Goal: Task Accomplishment & Management: Use online tool/utility

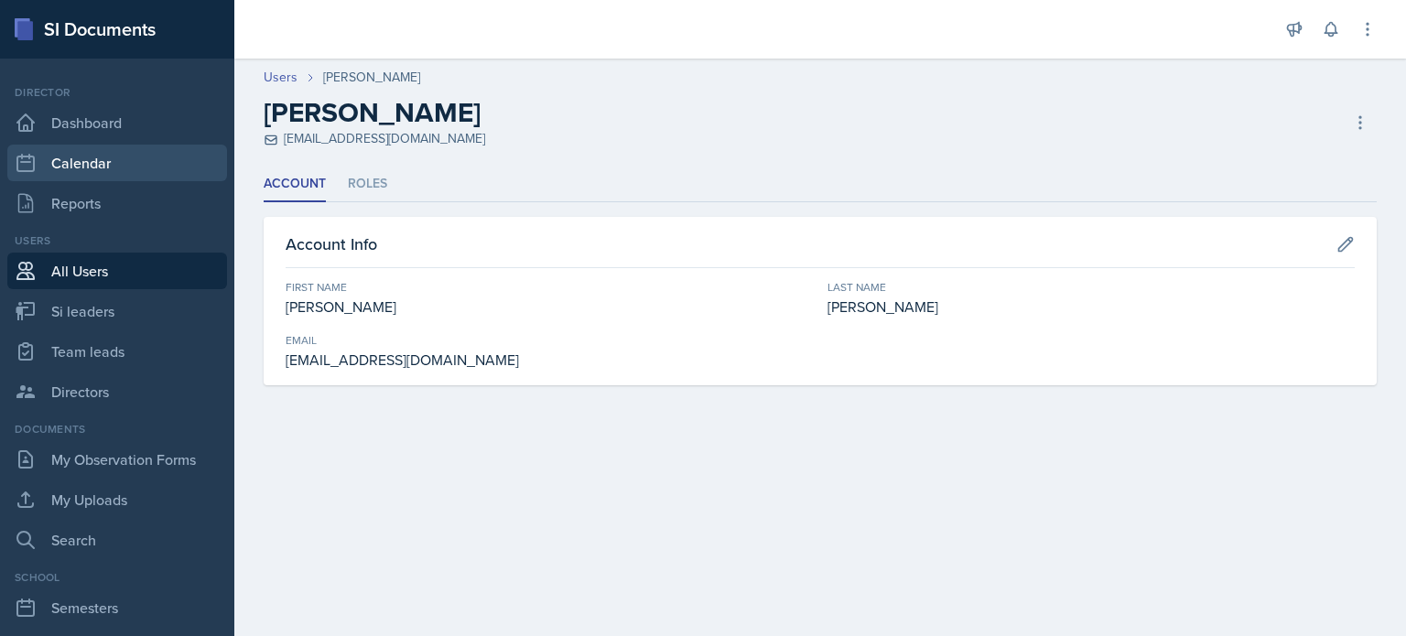
click at [102, 168] on link "Calendar" at bounding box center [117, 163] width 220 height 37
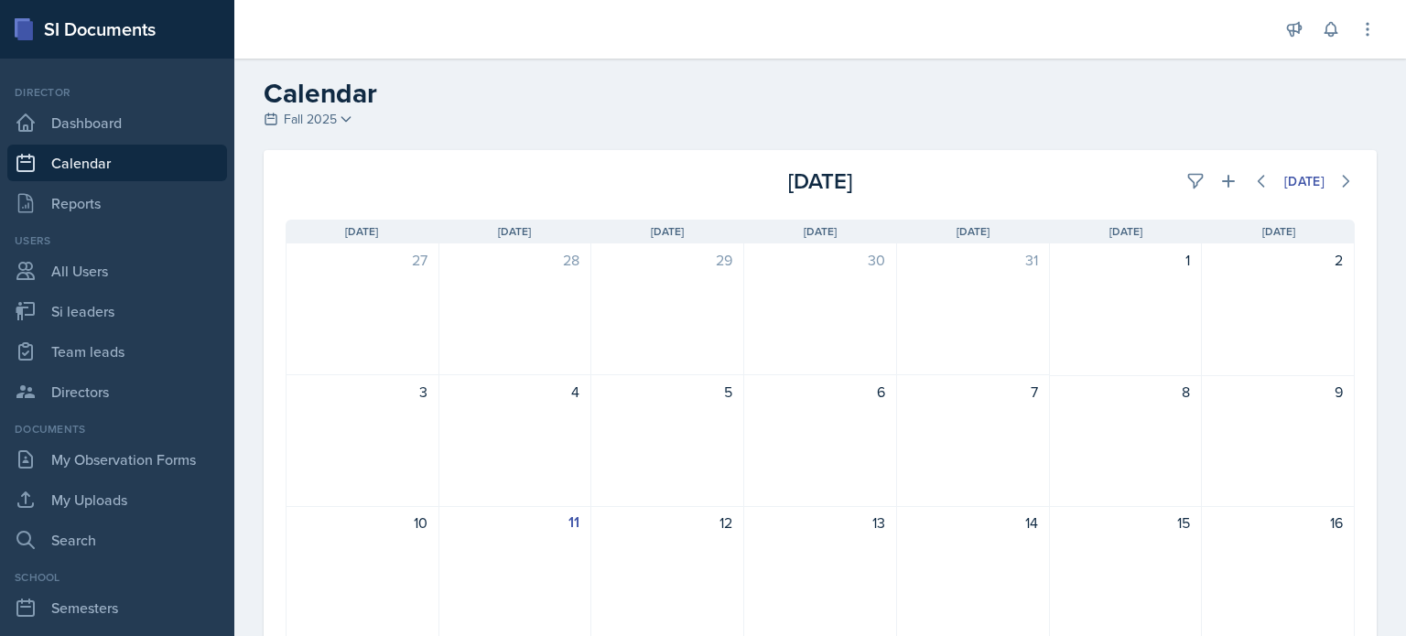
click at [373, 128] on div "Calendar Fall 2025 Fall 2025 Summer 2025 Spring 2025 Fall 2024 Summer 2024 Spri…" at bounding box center [820, 104] width 1172 height 55
click at [345, 119] on icon at bounding box center [346, 119] width 15 height 15
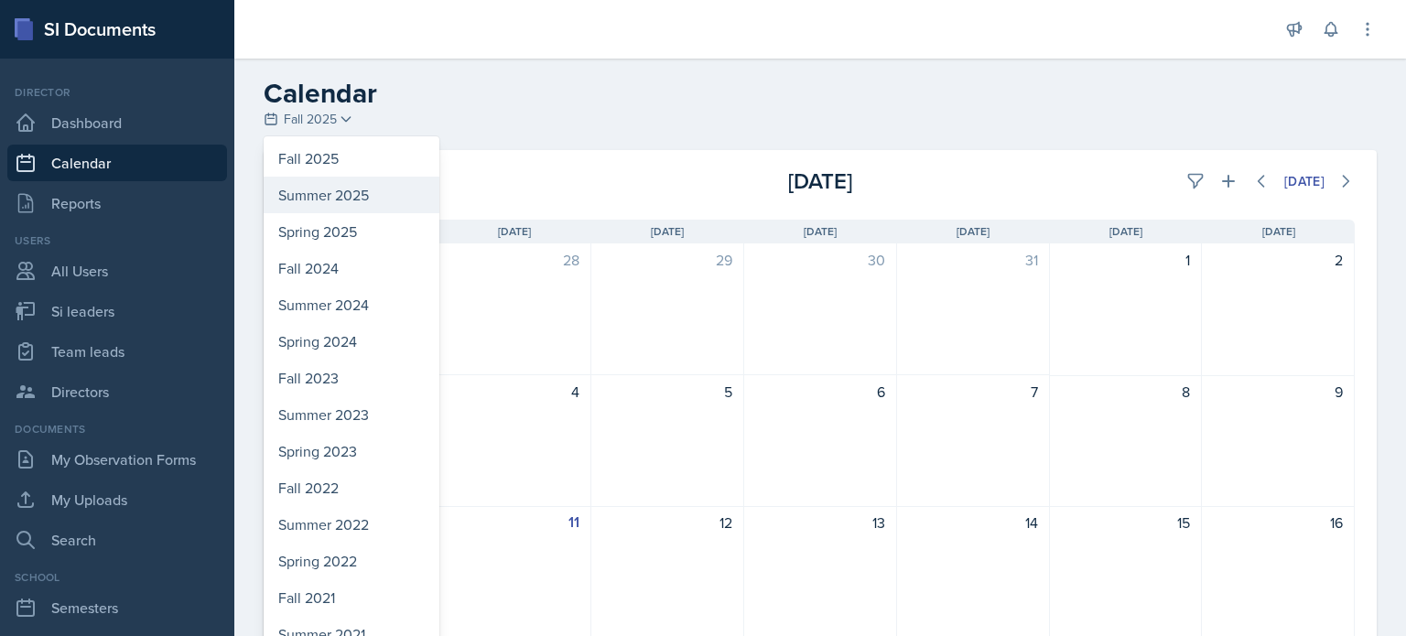
click at [323, 199] on div "Summer 2025" at bounding box center [352, 195] width 176 height 37
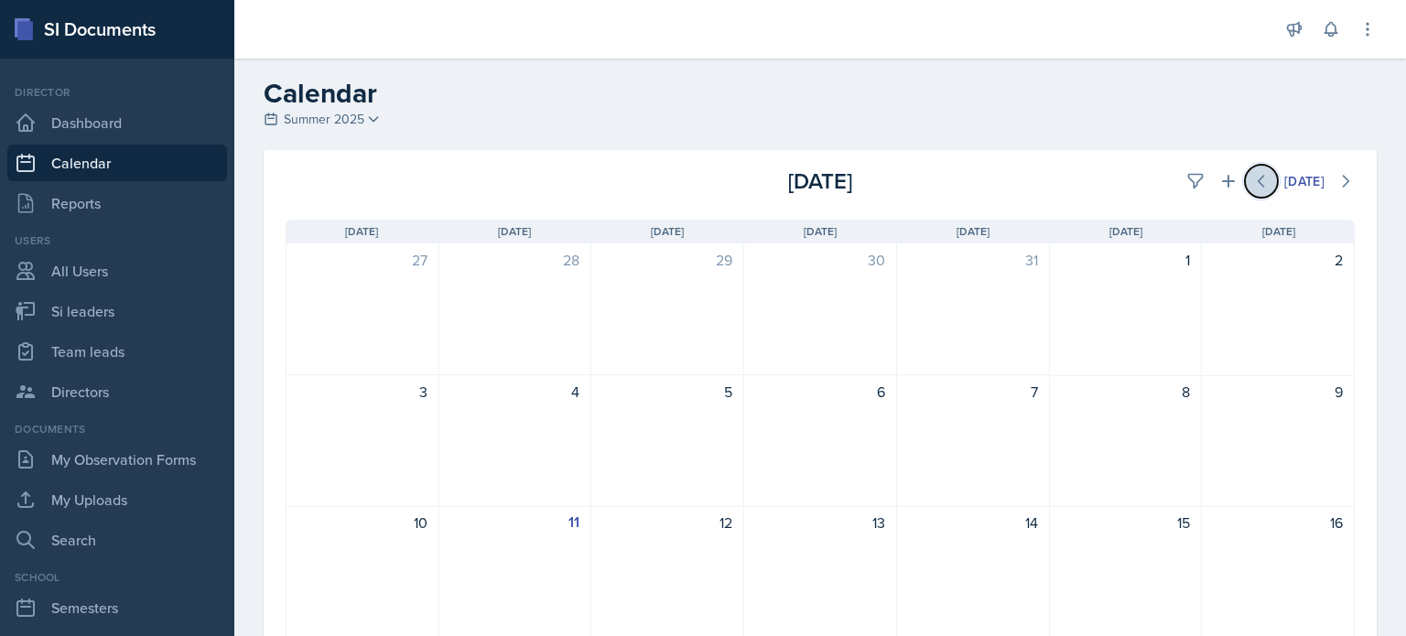
click at [1252, 179] on icon at bounding box center [1261, 181] width 18 height 18
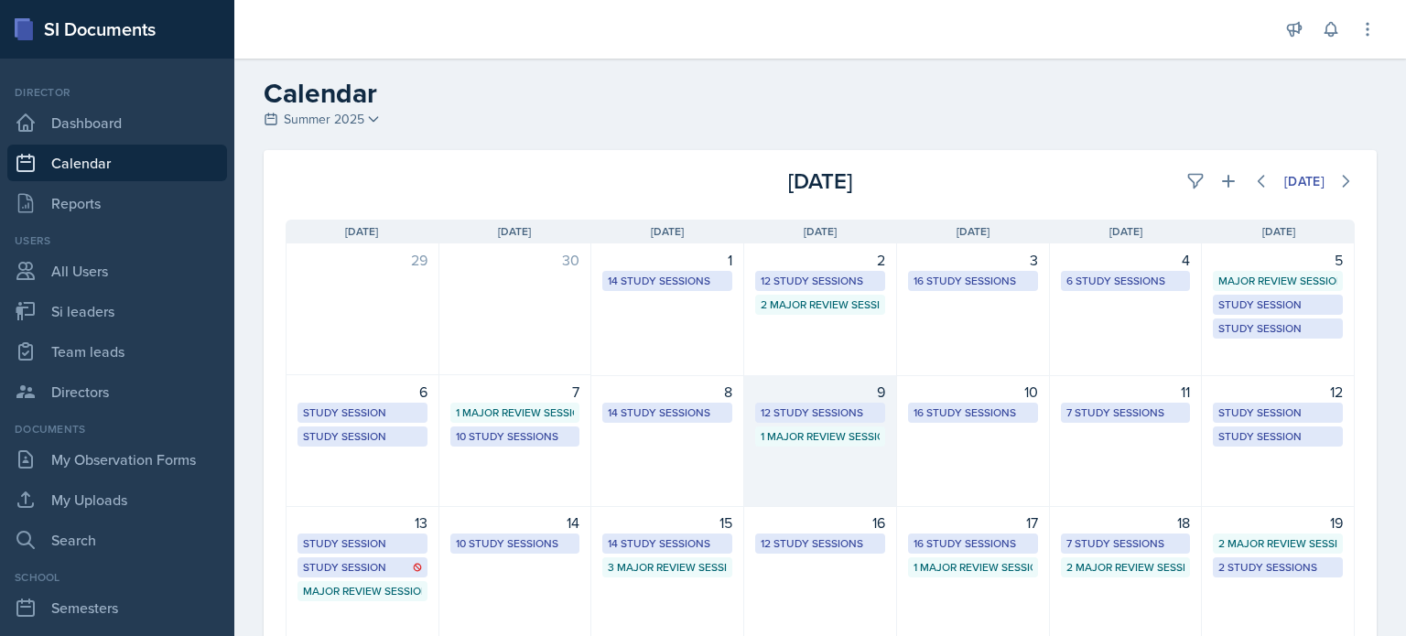
click at [778, 395] on div "9" at bounding box center [820, 392] width 130 height 22
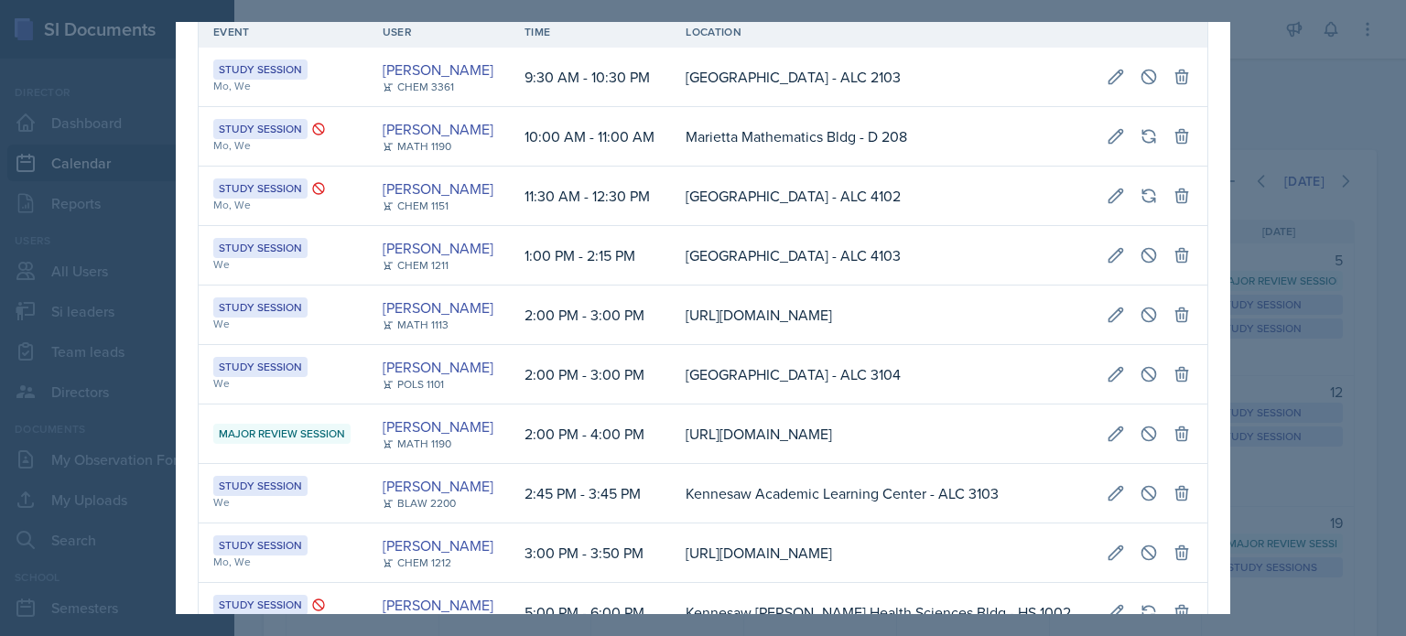
scroll to position [55, 0]
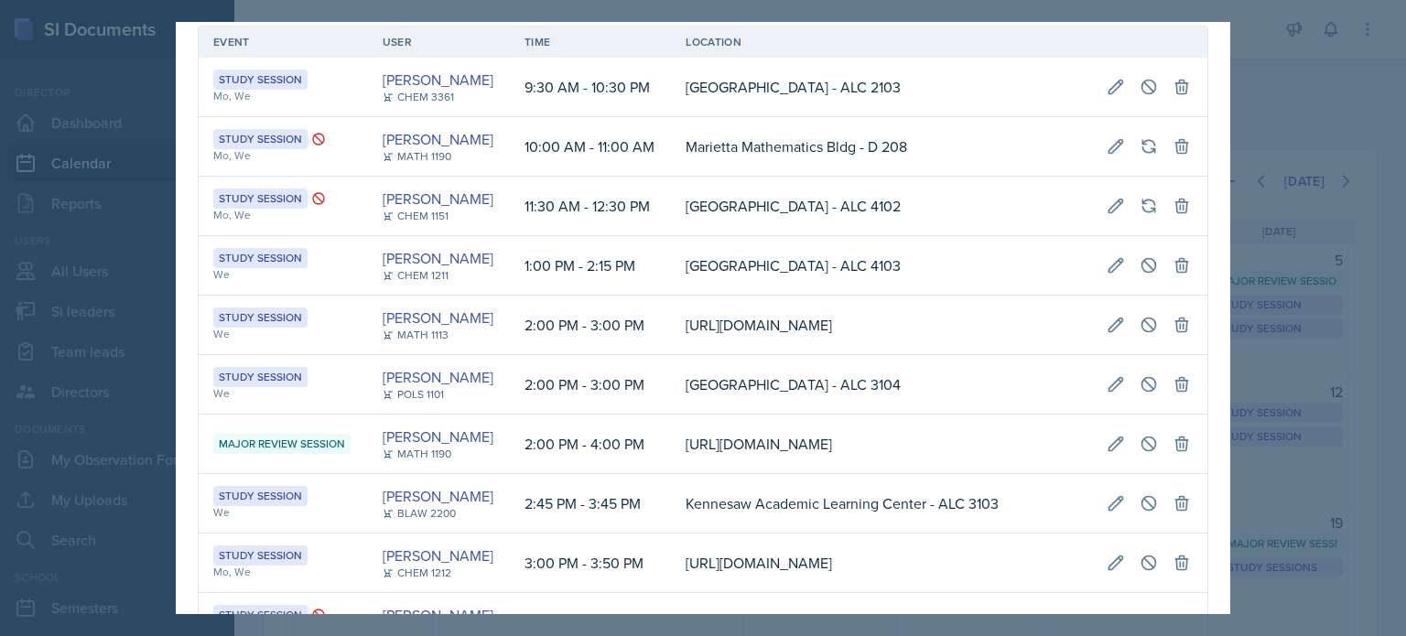
click at [1256, 91] on div at bounding box center [703, 318] width 1406 height 636
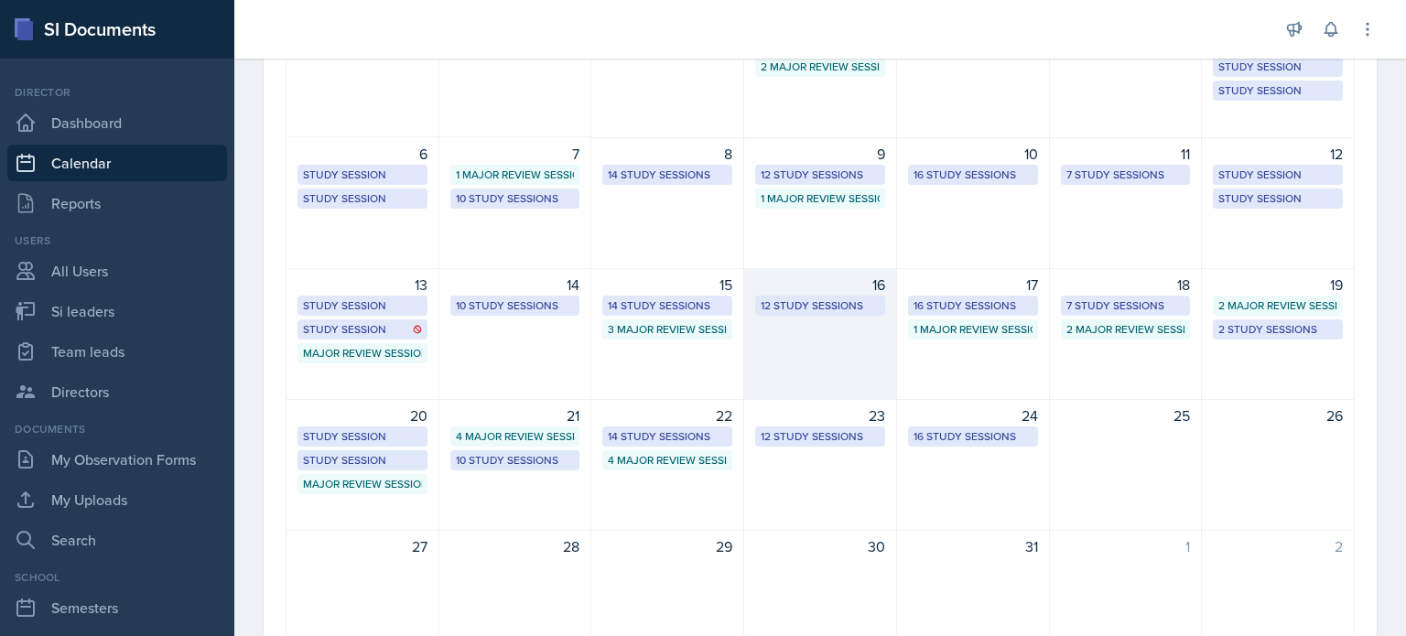
scroll to position [146, 0]
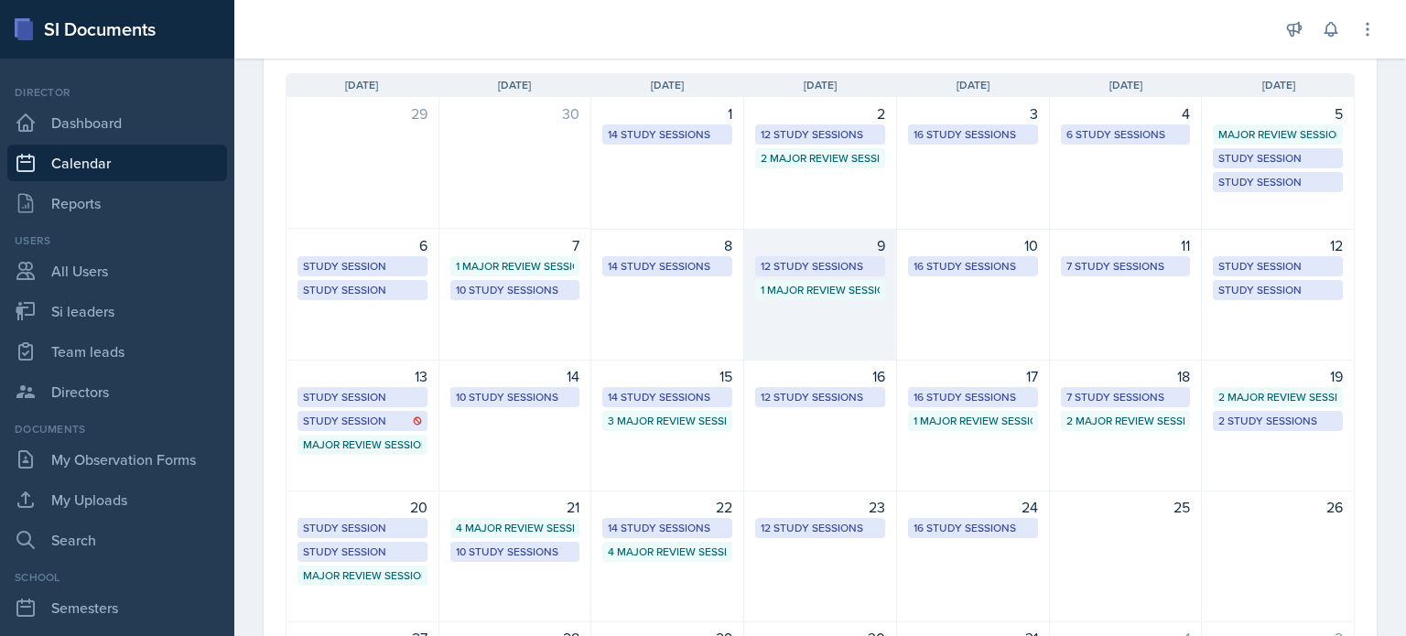
click at [817, 318] on div "9 12 Study Sessions 1 Major Review Session" at bounding box center [820, 295] width 153 height 132
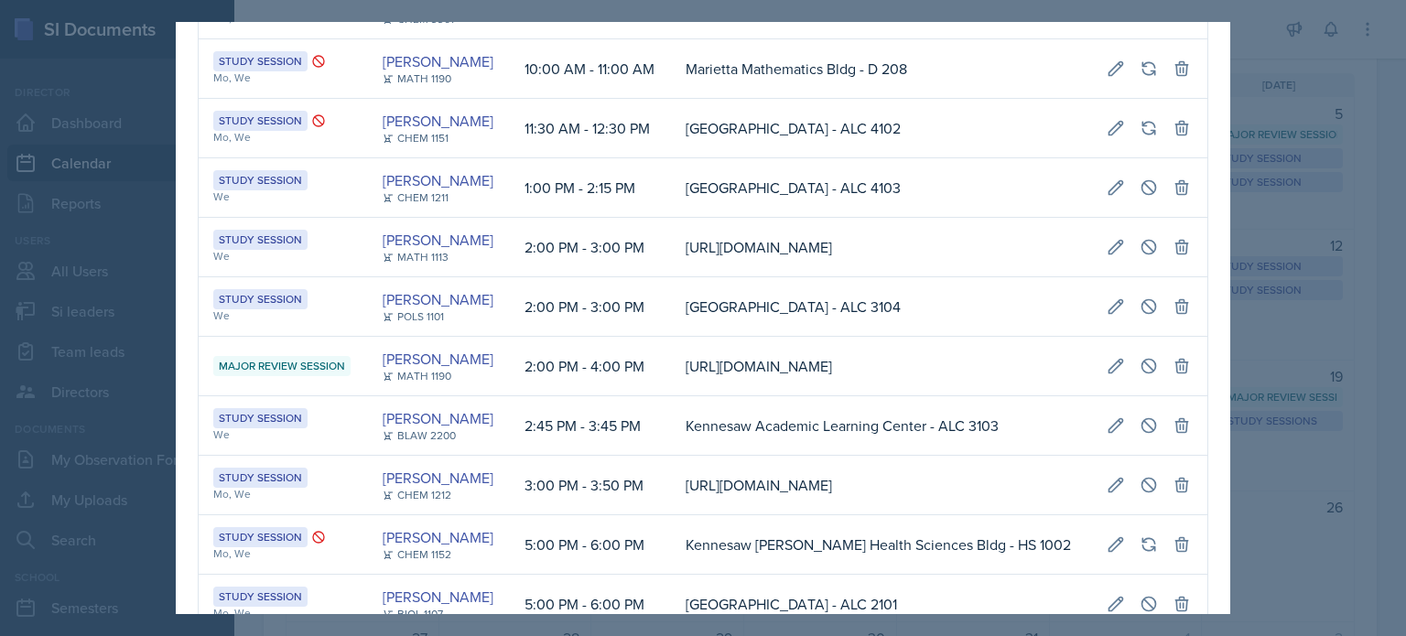
scroll to position [0, 0]
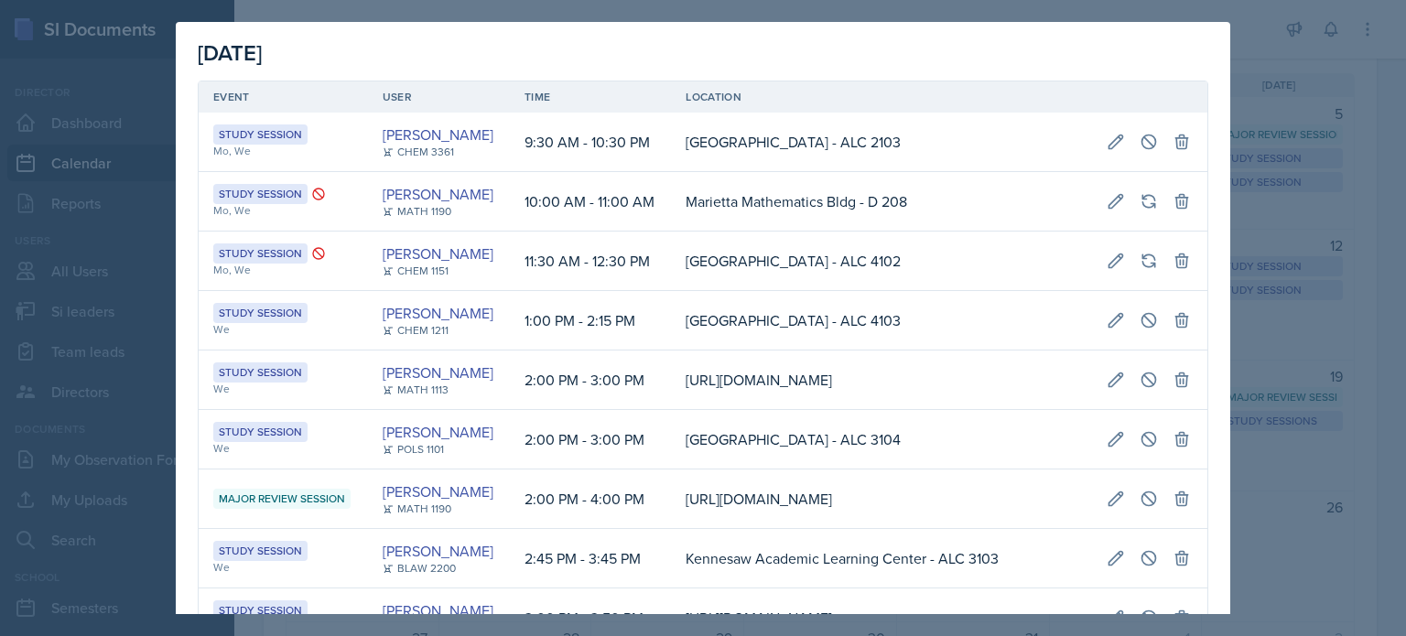
click at [1247, 74] on div at bounding box center [703, 318] width 1406 height 636
